Goal: Information Seeking & Learning: Compare options

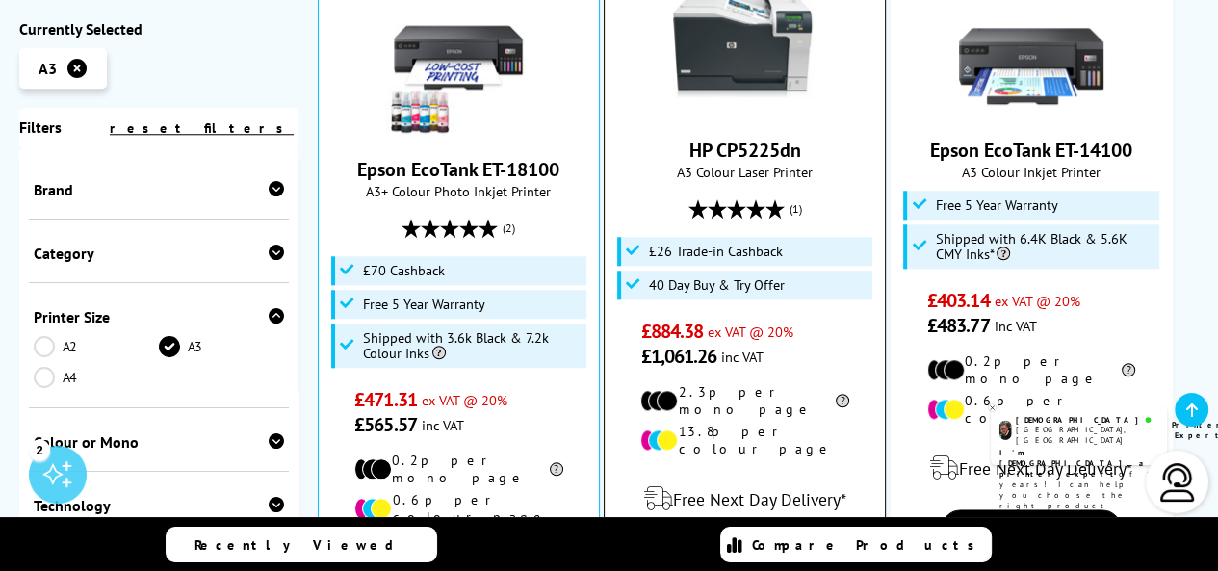
scroll to position [1540, 0]
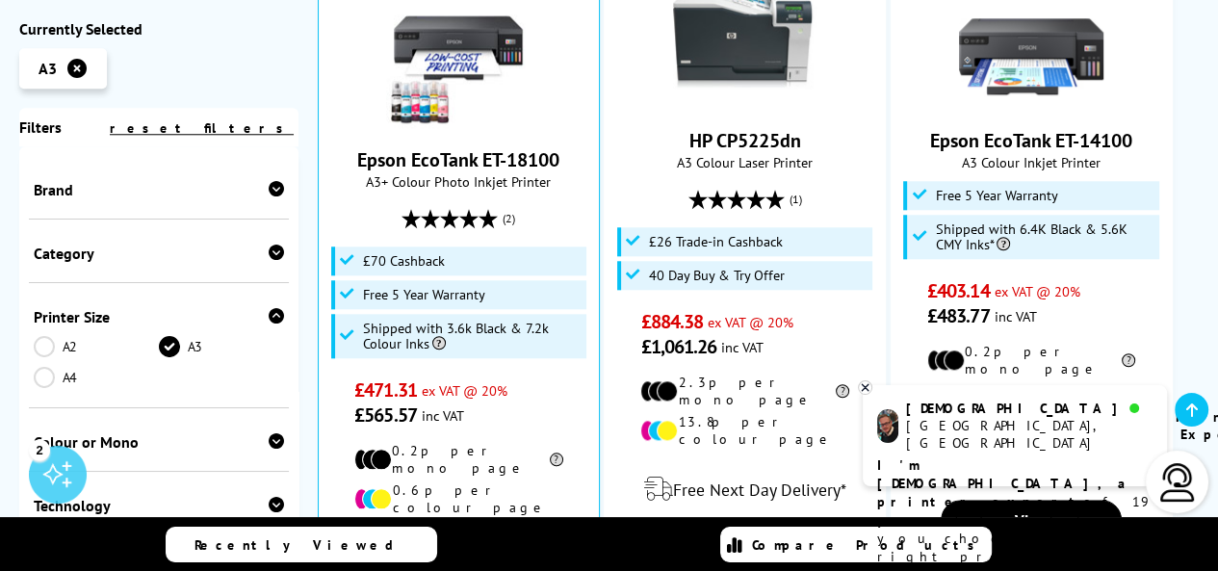
click at [50, 347] on link "A2" at bounding box center [96, 346] width 125 height 21
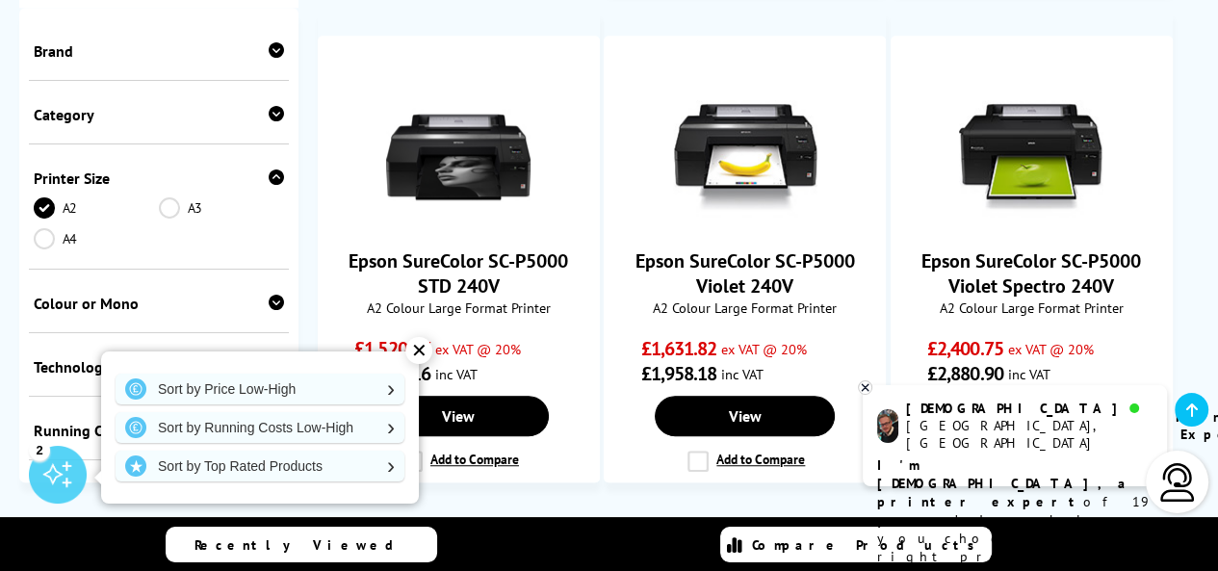
scroll to position [976, 0]
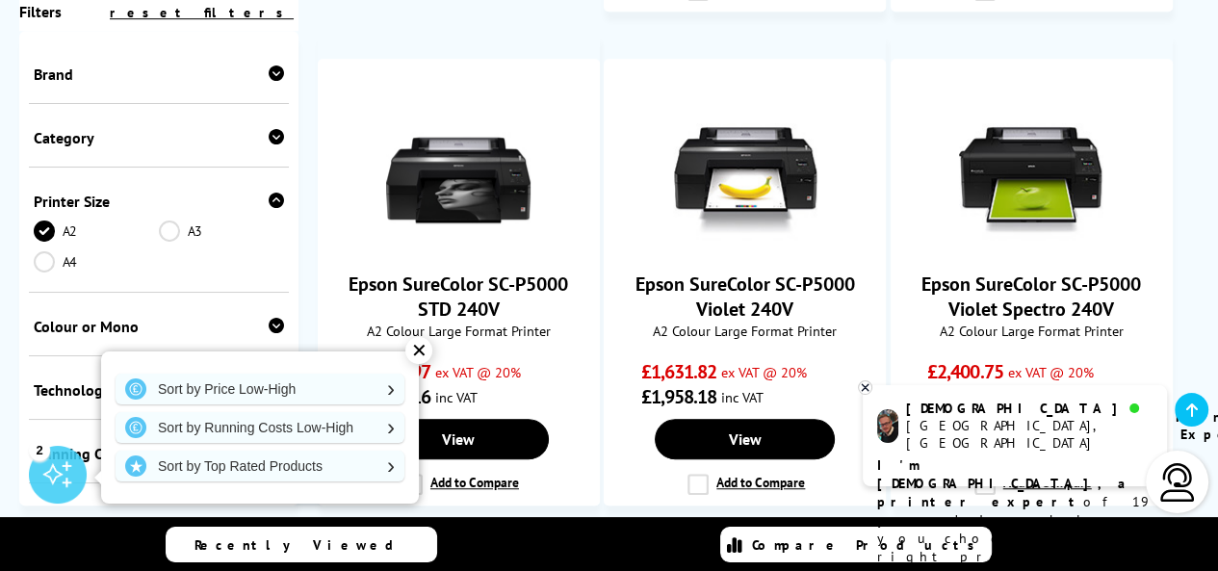
click at [185, 234] on link "A3" at bounding box center [221, 230] width 125 height 21
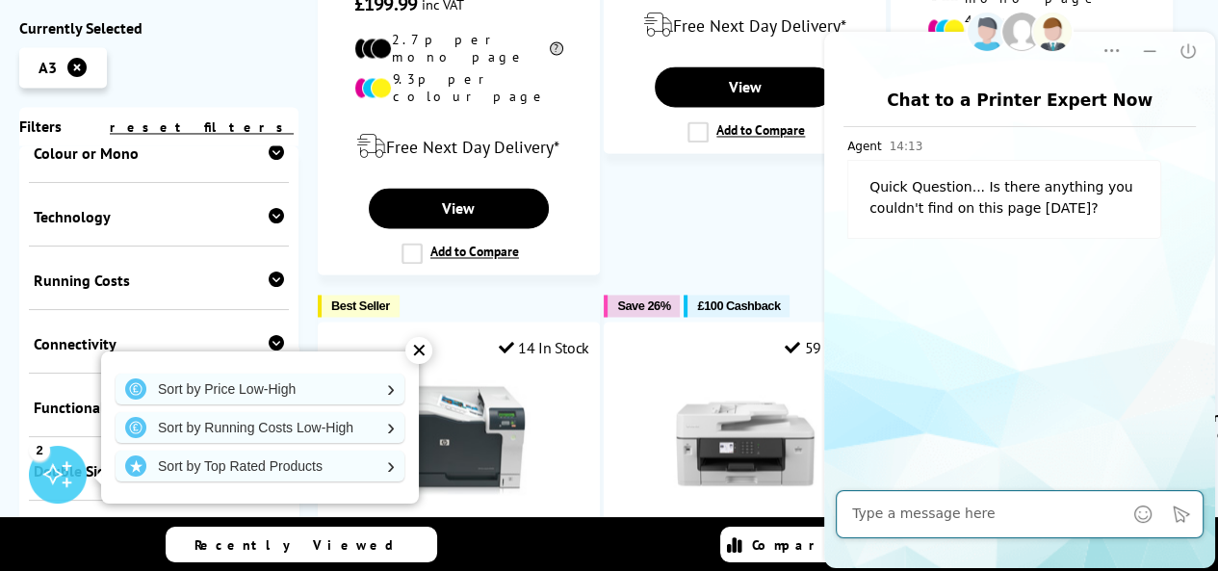
scroll to position [289, 0]
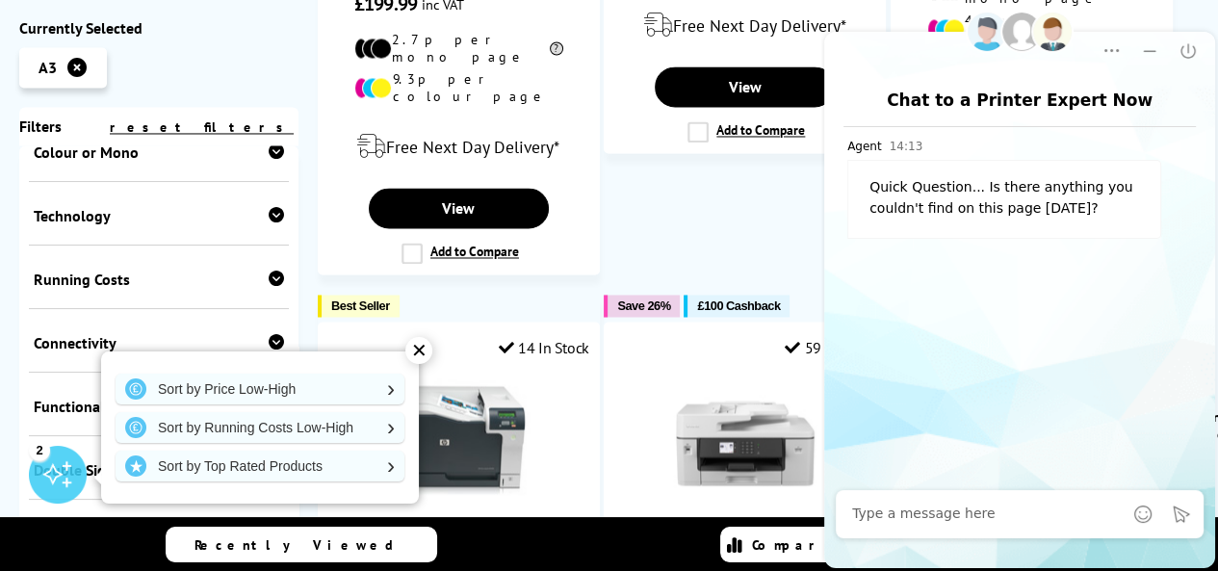
click at [283, 223] on div "Technology Laser Inkjet" at bounding box center [159, 215] width 260 height 64
click at [269, 218] on icon at bounding box center [276, 215] width 15 height 15
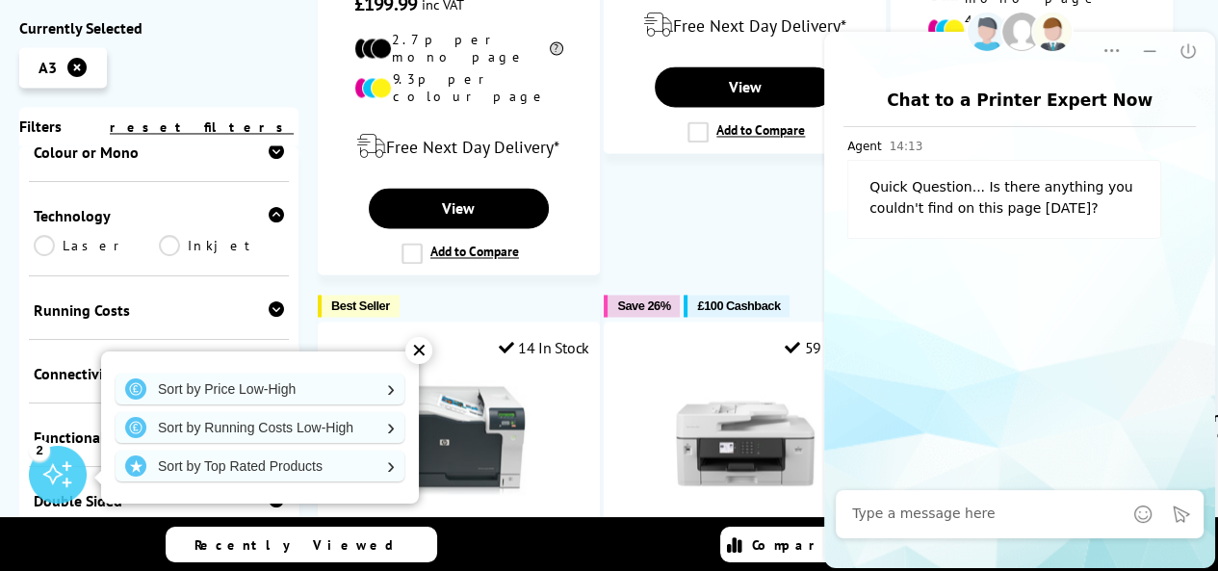
click at [62, 245] on link "Laser" at bounding box center [96, 246] width 125 height 21
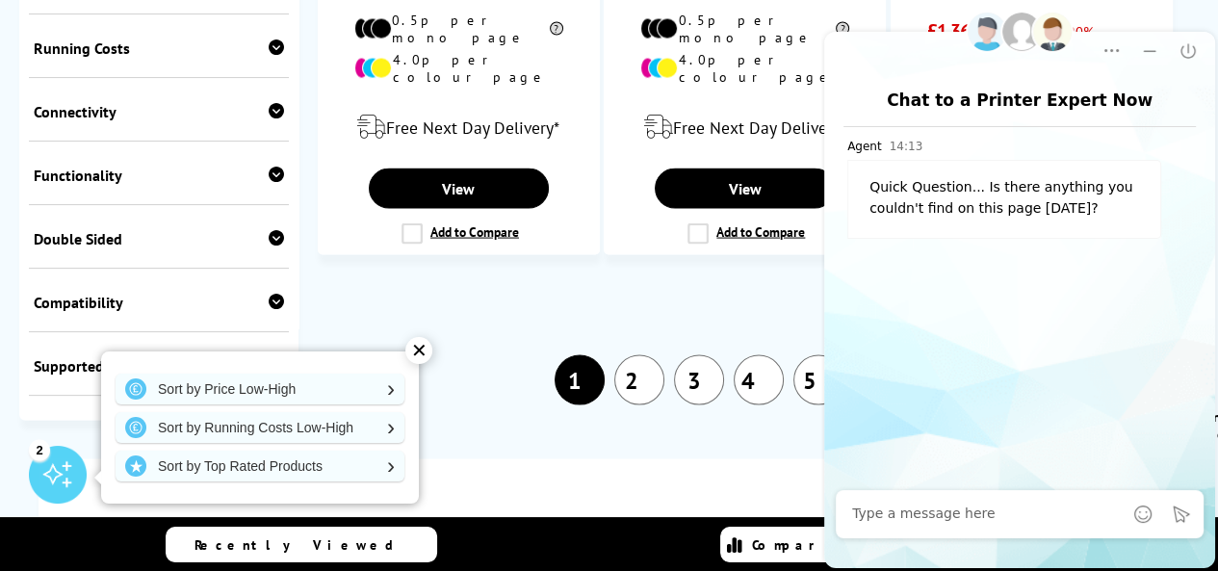
scroll to position [3094, 0]
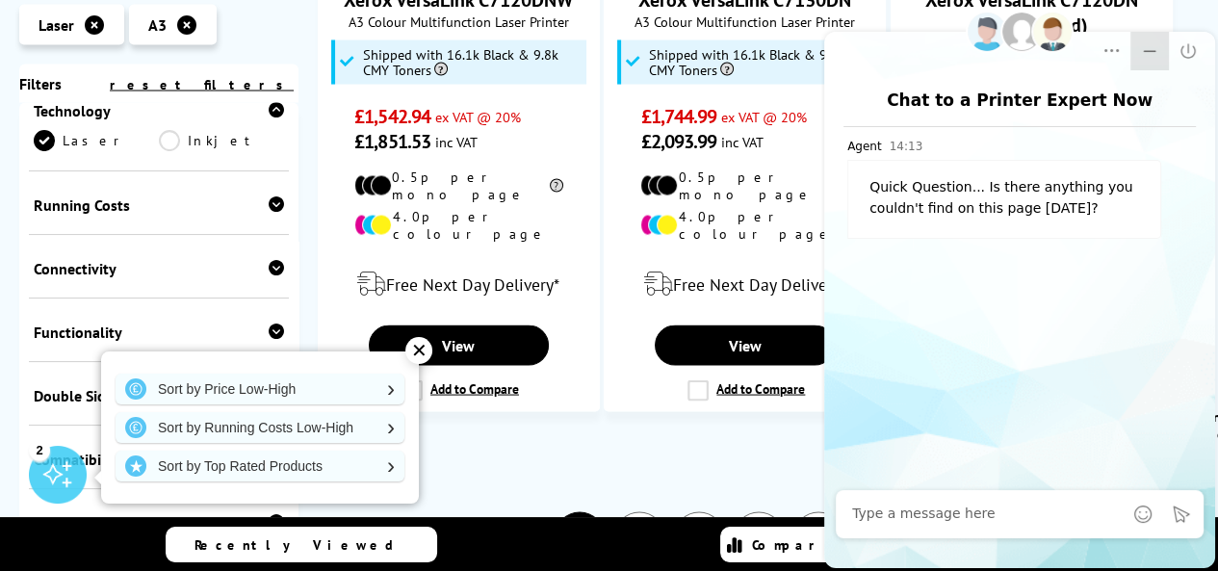
click at [1146, 42] on icon "Minimize" at bounding box center [1149, 50] width 19 height 19
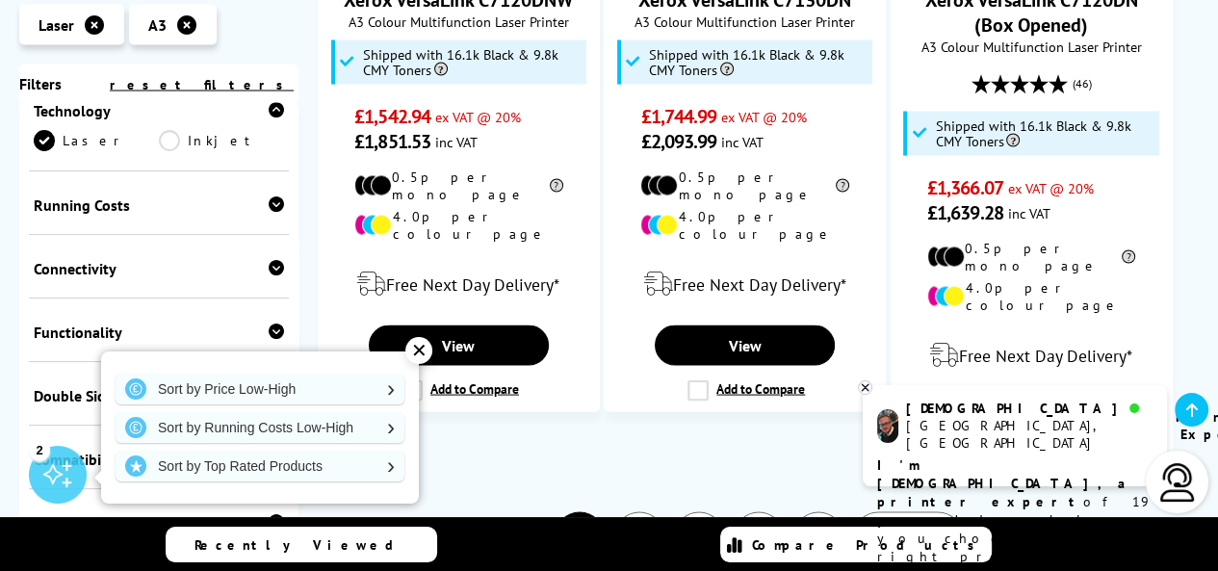
scroll to position [0, 0]
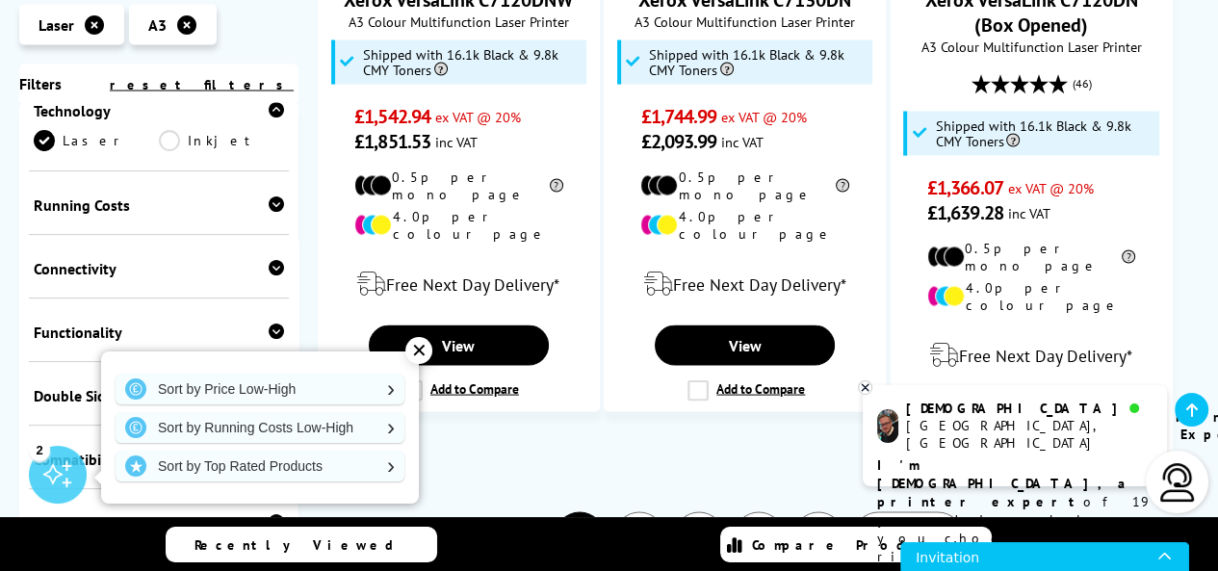
click at [867, 393] on icon at bounding box center [865, 387] width 13 height 14
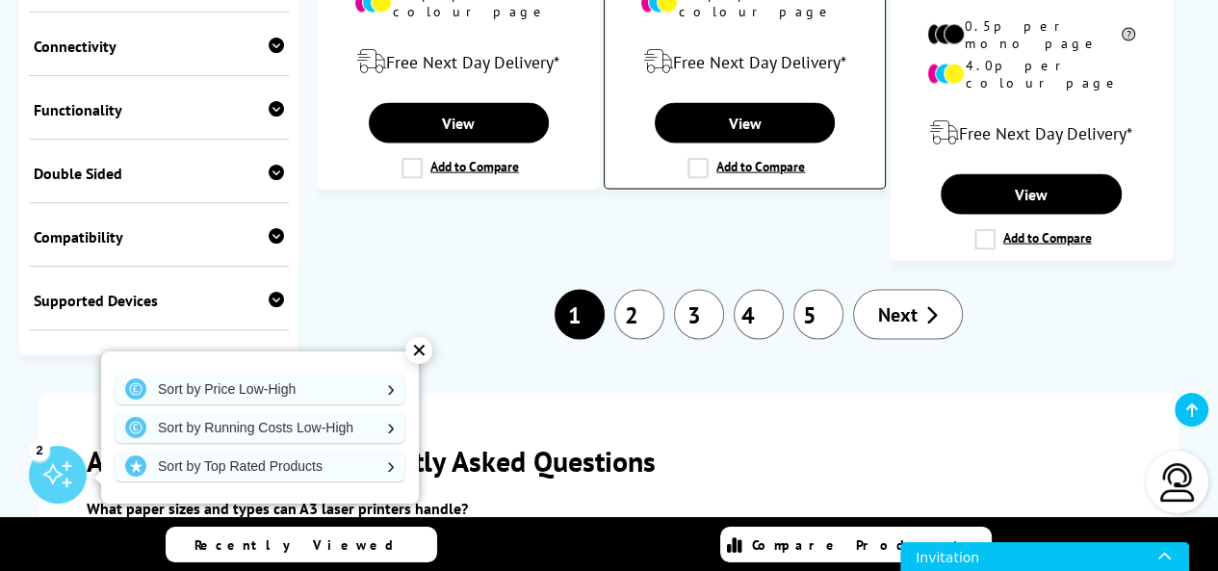
scroll to position [3382, 0]
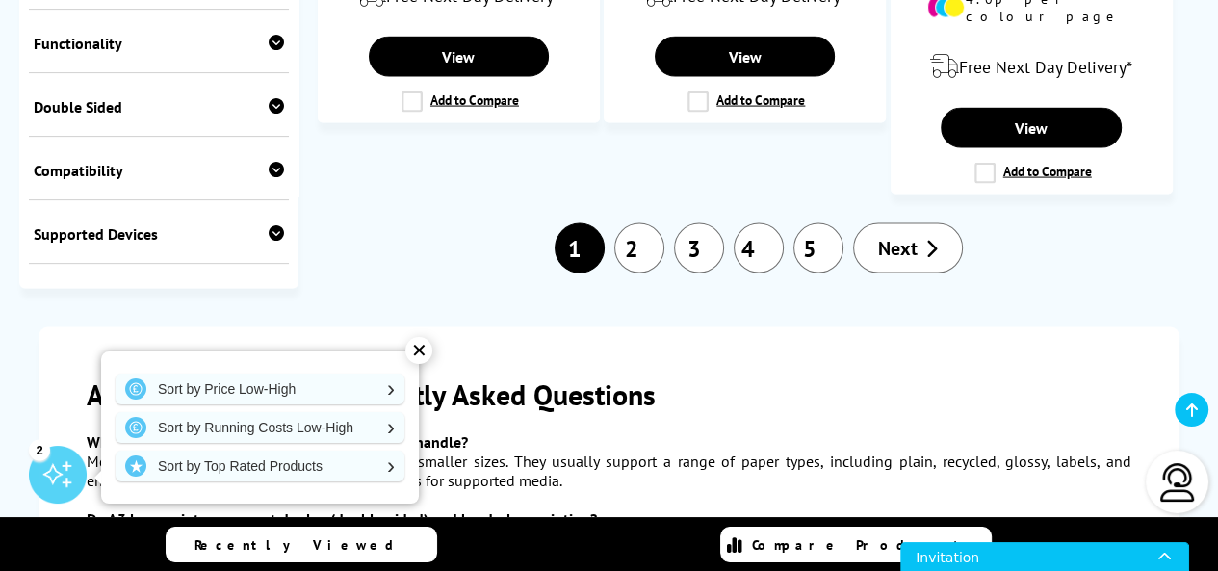
click at [629, 223] on link "2" at bounding box center [639, 248] width 50 height 50
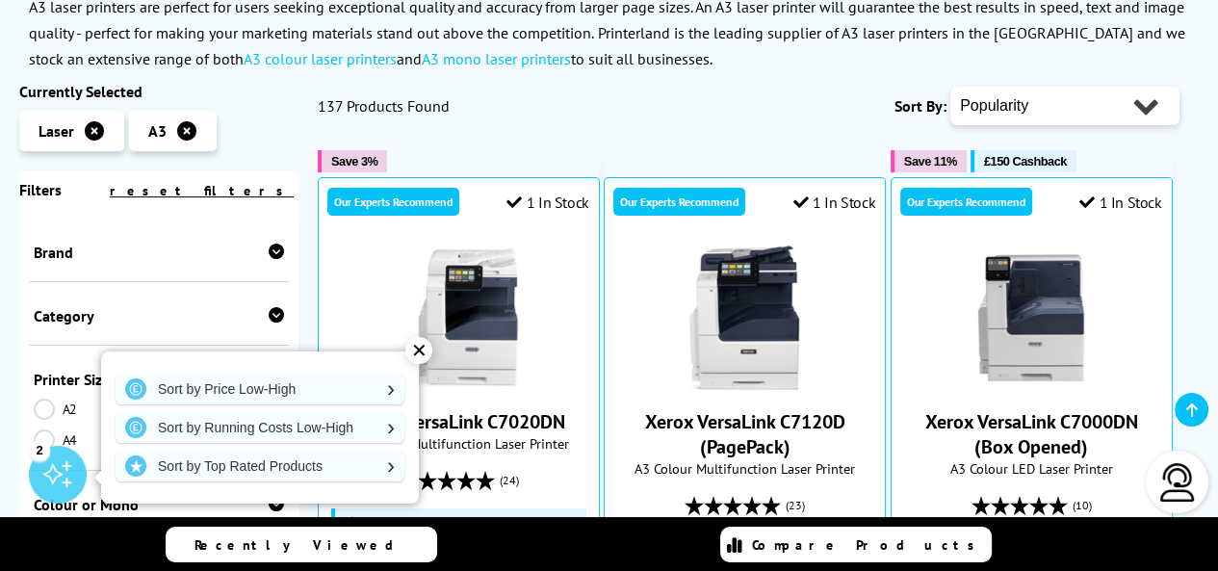
scroll to position [385, 0]
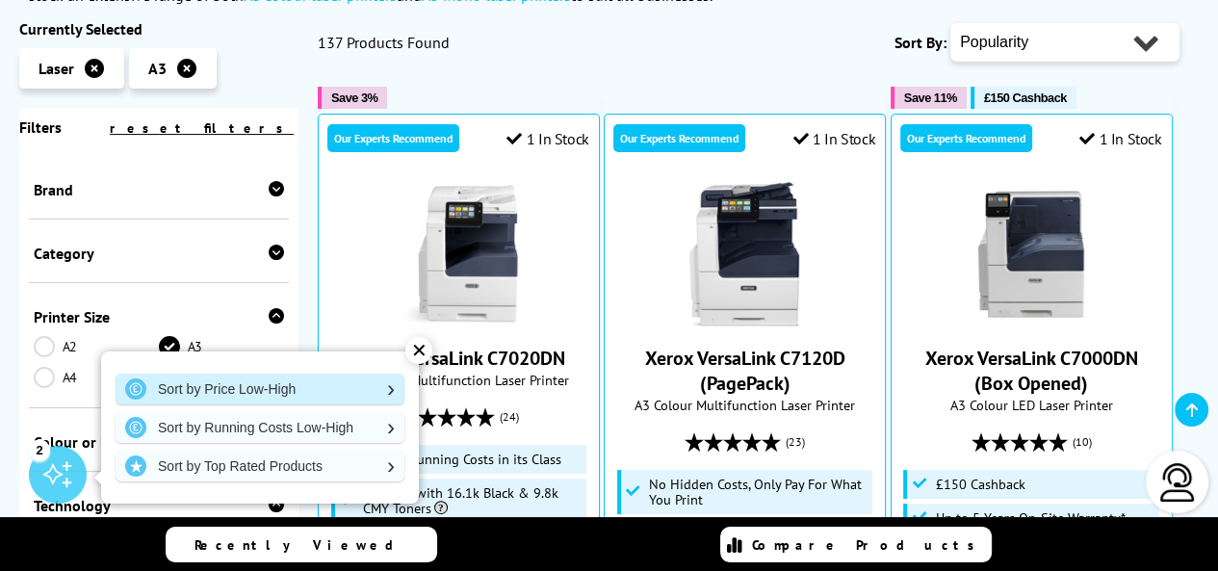
click at [310, 389] on link "Sort by Price Low-High" at bounding box center [260, 388] width 289 height 31
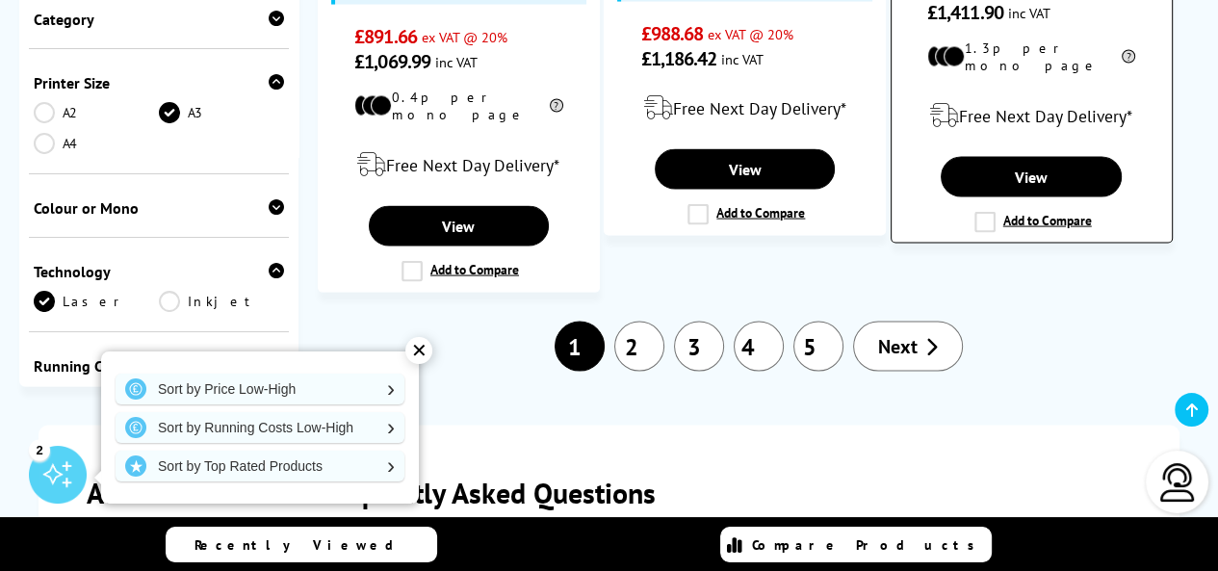
scroll to position [3322, 0]
